Goal: Find specific page/section: Find specific page/section

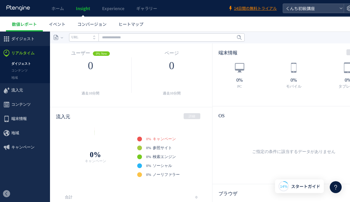
click at [24, 63] on link "ダイジェスト" at bounding box center [25, 63] width 50 height 7
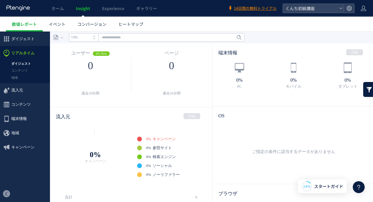
click at [26, 64] on link "ダイジェスト" at bounding box center [25, 63] width 50 height 7
click at [12, 38] on span "ダイジェスト" at bounding box center [22, 39] width 23 height 14
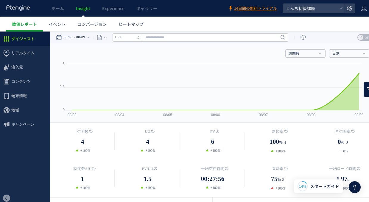
click at [93, 37] on div "08/03 08/09" at bounding box center [74, 38] width 37 height 12
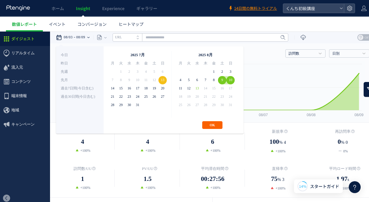
click at [210, 123] on button "OK" at bounding box center [212, 125] width 20 height 8
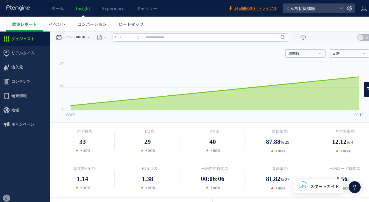
click at [93, 37] on div "08/09 08/10" at bounding box center [74, 38] width 37 height 12
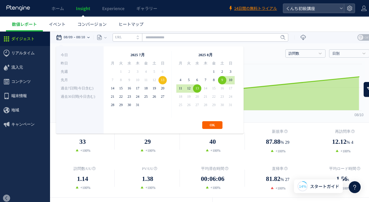
click at [211, 126] on button "OK" at bounding box center [212, 125] width 20 height 8
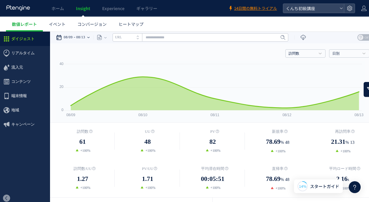
click at [58, 38] on icon at bounding box center [59, 38] width 6 height 6
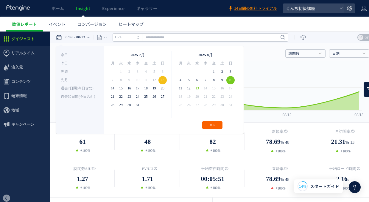
click at [213, 126] on button "OK" at bounding box center [212, 125] width 20 height 8
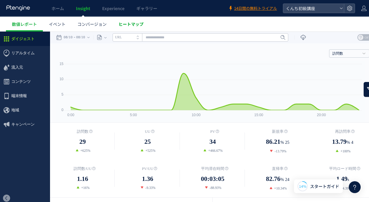
click at [134, 24] on span "ヒートマップ" at bounding box center [130, 24] width 25 height 6
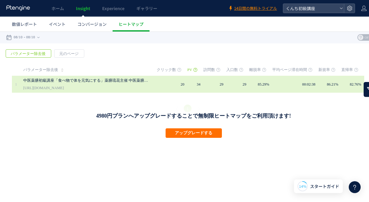
click at [64, 79] on link "中医薬膳初級講座「食べ物で体を元気にする」薬膳琉花主催 中医薬膳と麹のまなびや くんち校｜[GEOGRAPHIC_DATA]" at bounding box center [85, 80] width 125 height 7
